Goal: Navigation & Orientation: Find specific page/section

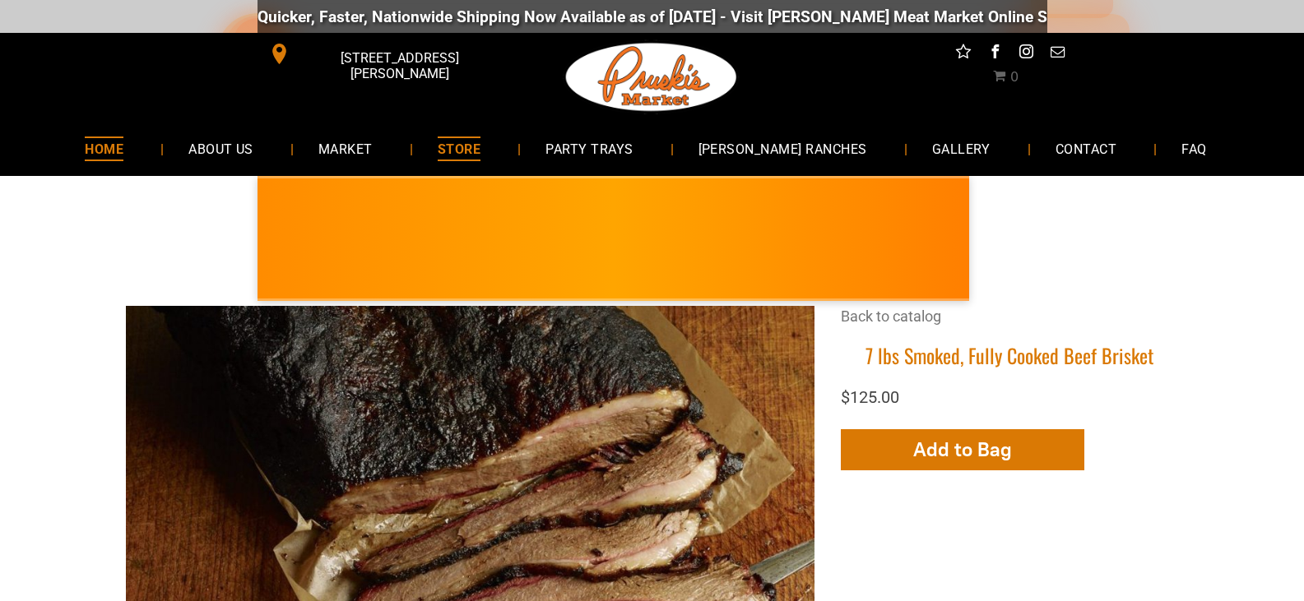
click at [123, 146] on span "HOME" at bounding box center [104, 149] width 39 height 24
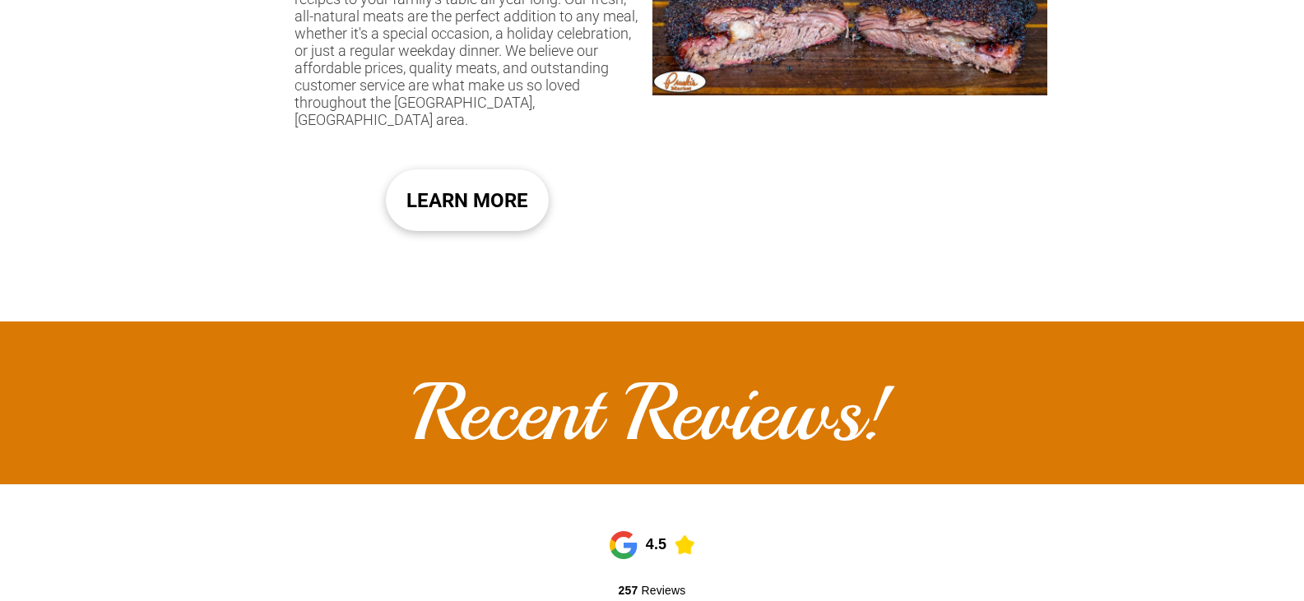
scroll to position [1069, 0]
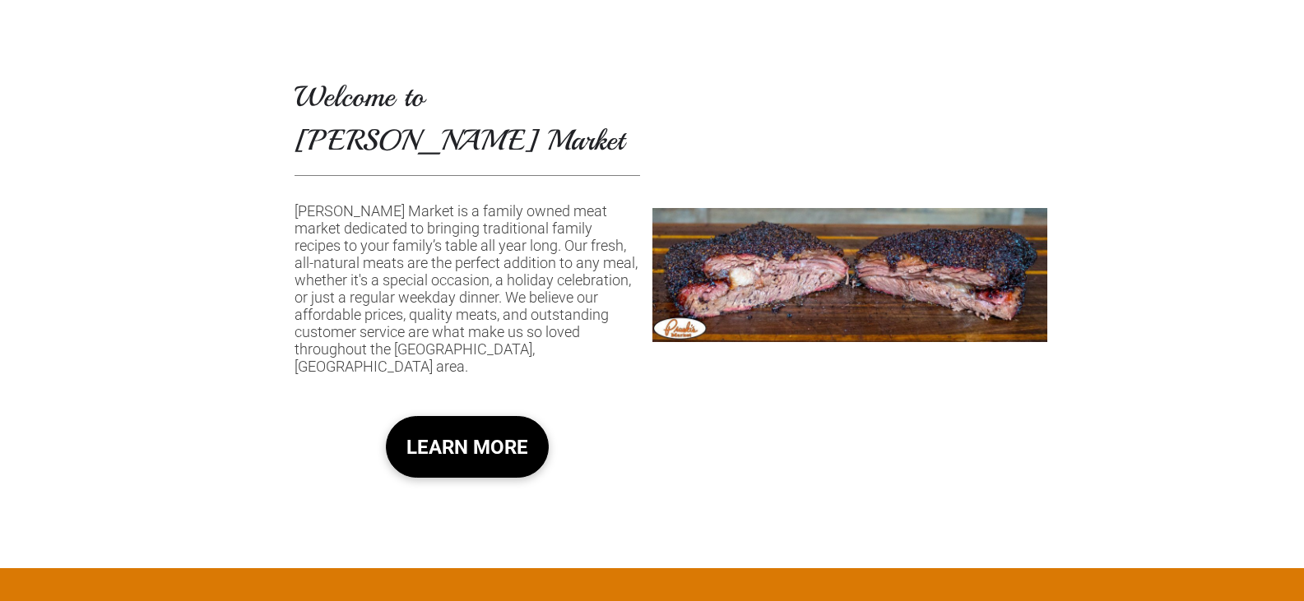
click at [460, 423] on span "LEARN MORE" at bounding box center [467, 447] width 122 height 49
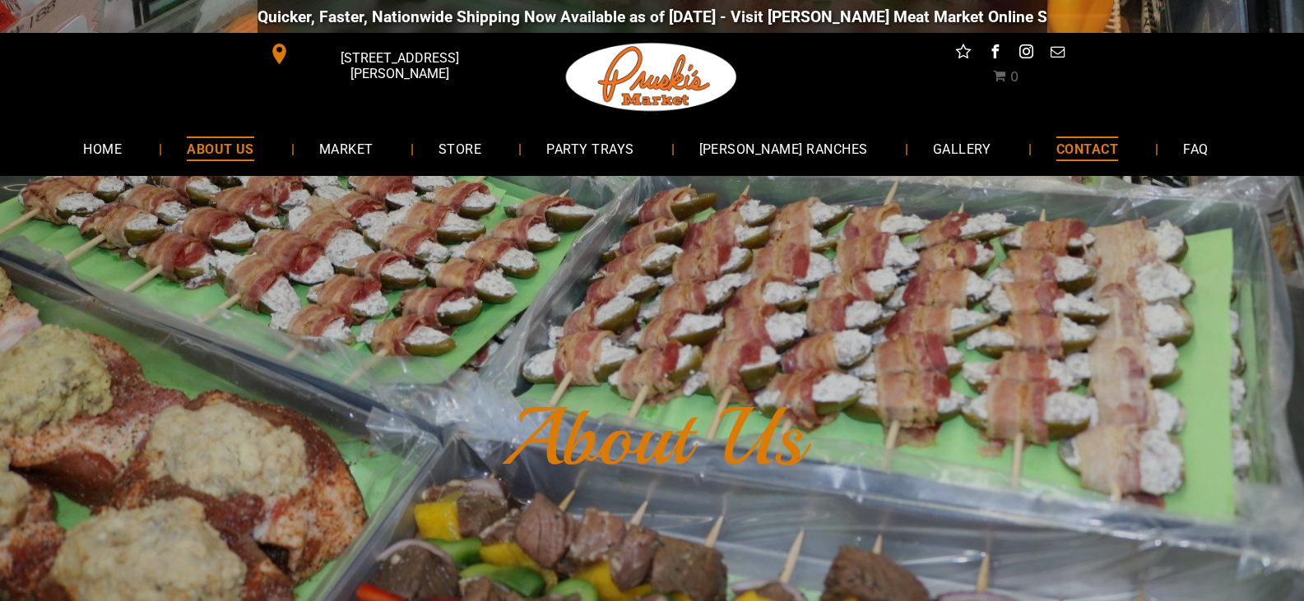
click at [1060, 151] on span "CONTACT" at bounding box center [1087, 149] width 62 height 24
